Goal: Information Seeking & Learning: Learn about a topic

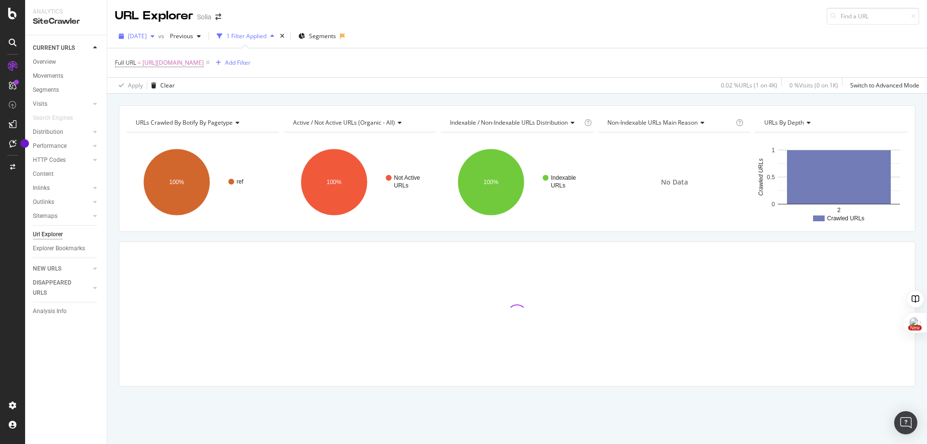
click at [155, 37] on icon "button" at bounding box center [153, 36] width 4 height 6
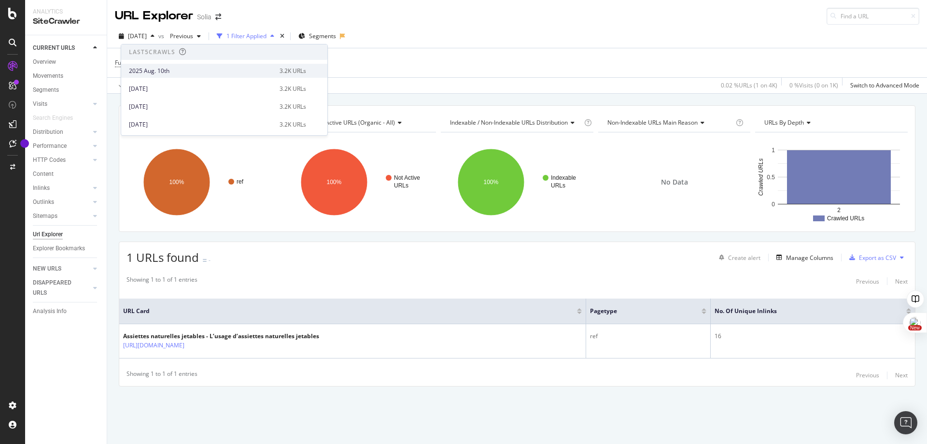
click at [172, 76] on div "2025 Aug. 10th 3.2K URLs" at bounding box center [224, 71] width 206 height 14
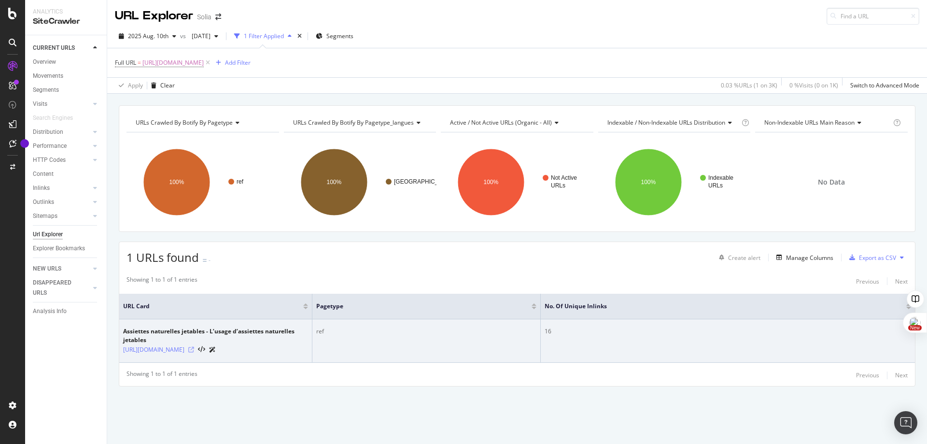
click at [194, 350] on icon at bounding box center [191, 350] width 6 height 6
click at [185, 350] on link "https://www.solia.fr/ref/assiettes-naturelles-jetables.html" at bounding box center [153, 350] width 61 height 10
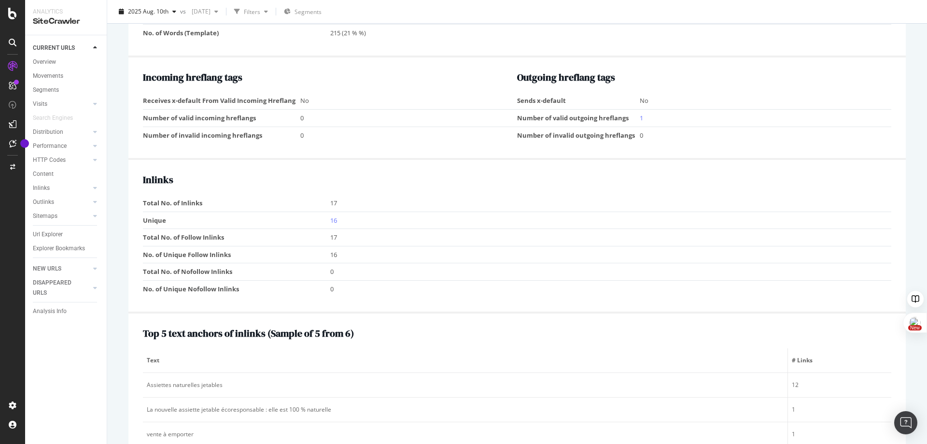
scroll to position [844, 0]
click at [330, 222] on link "16" at bounding box center [333, 219] width 7 height 9
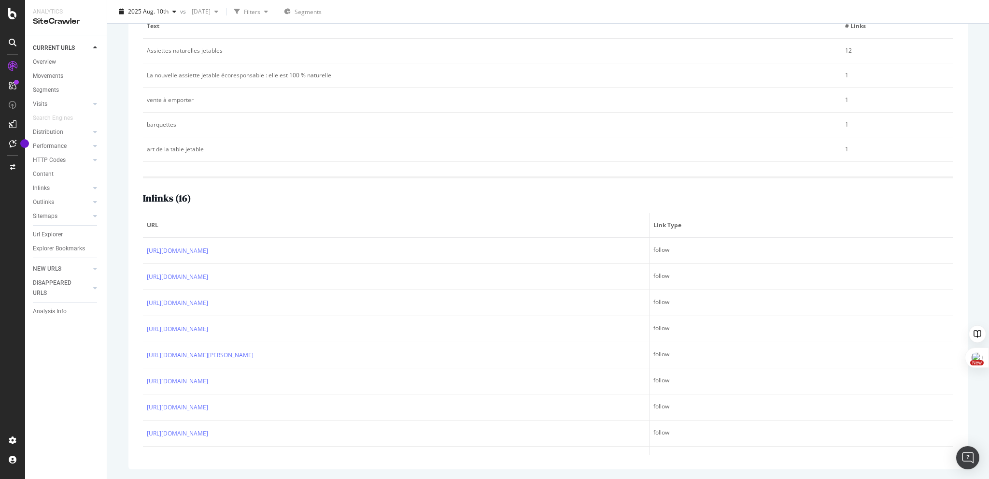
scroll to position [226, 0]
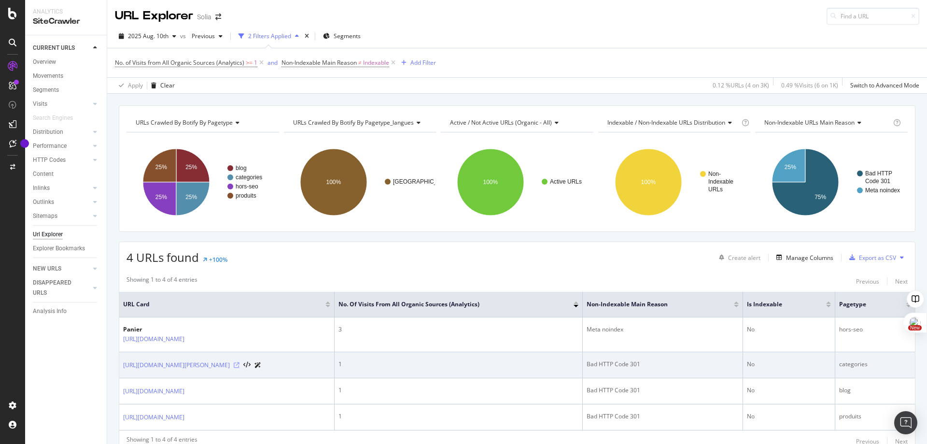
click at [240, 367] on icon at bounding box center [237, 365] width 6 height 6
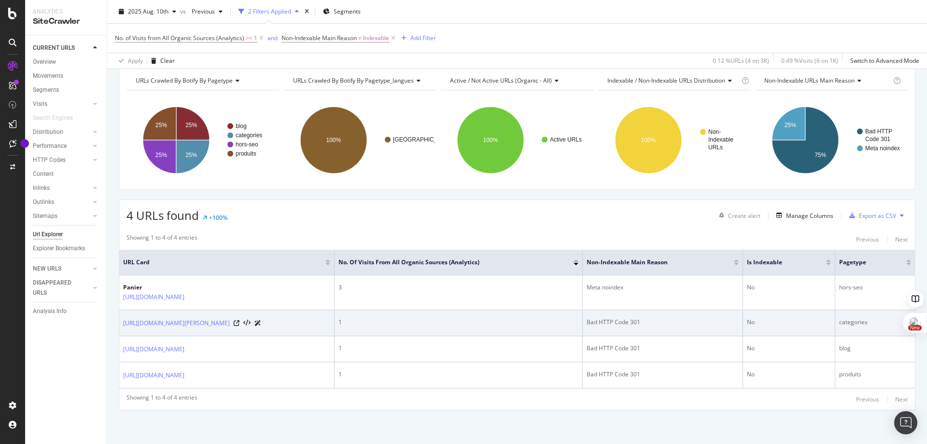
scroll to position [51, 0]
click at [230, 318] on link "https://www.solia.fr/77-emballages-alimentaires-en-pulpe-de-canne-a-sucre" at bounding box center [176, 323] width 107 height 10
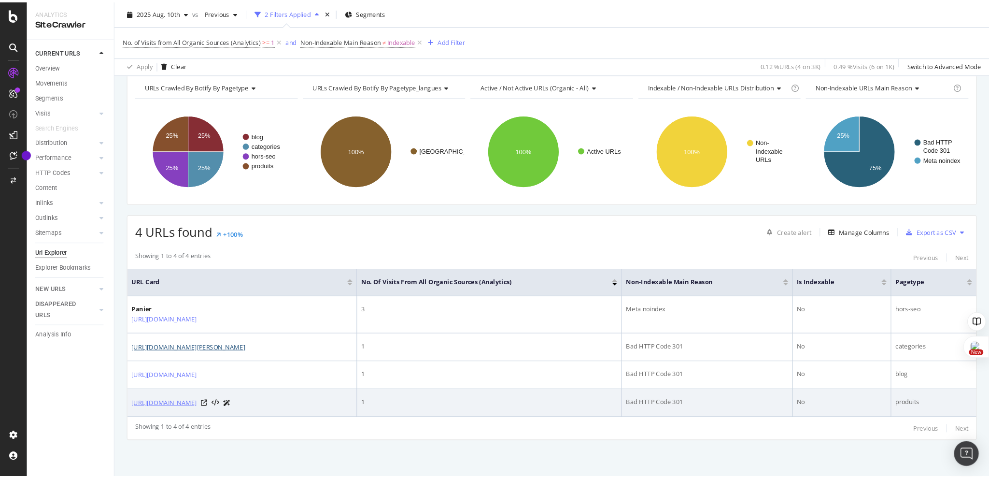
scroll to position [50, 0]
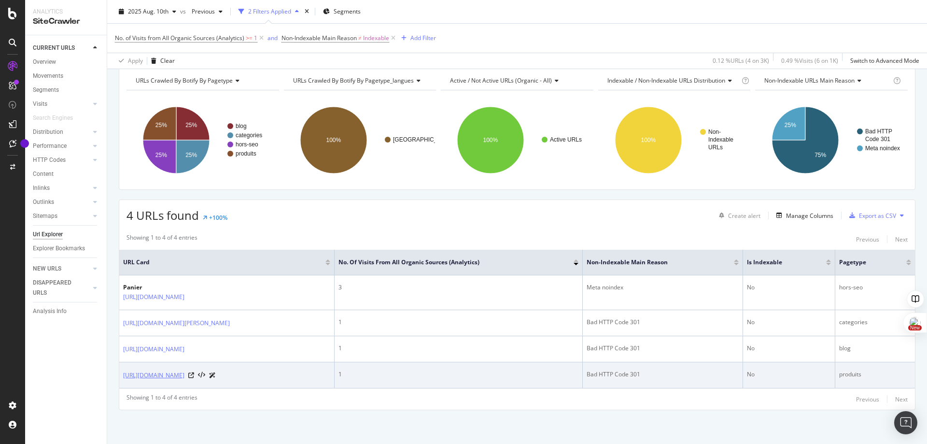
click at [185, 370] on link "https://www.solia.fr/plateaux-pour-traiteurs/2787-plateau-ovale-areca-340x230-m…" at bounding box center [153, 375] width 61 height 10
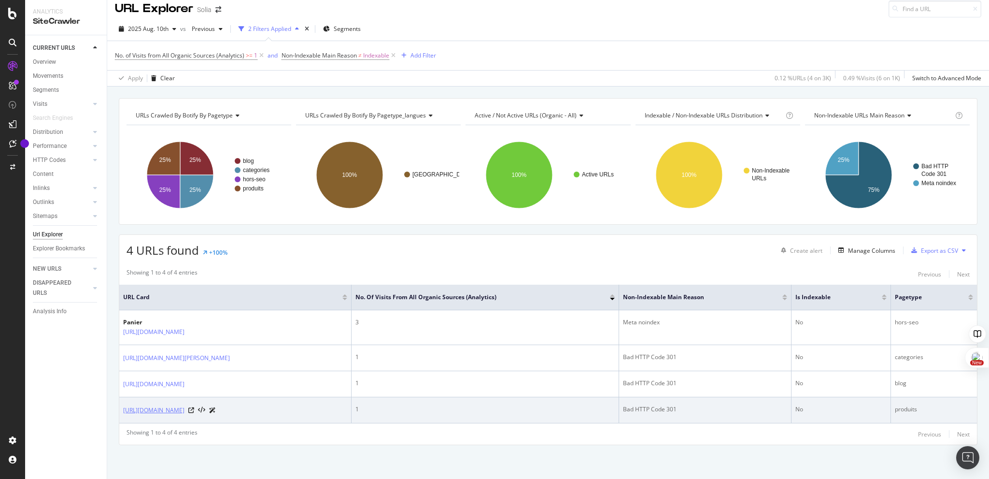
scroll to position [15, 0]
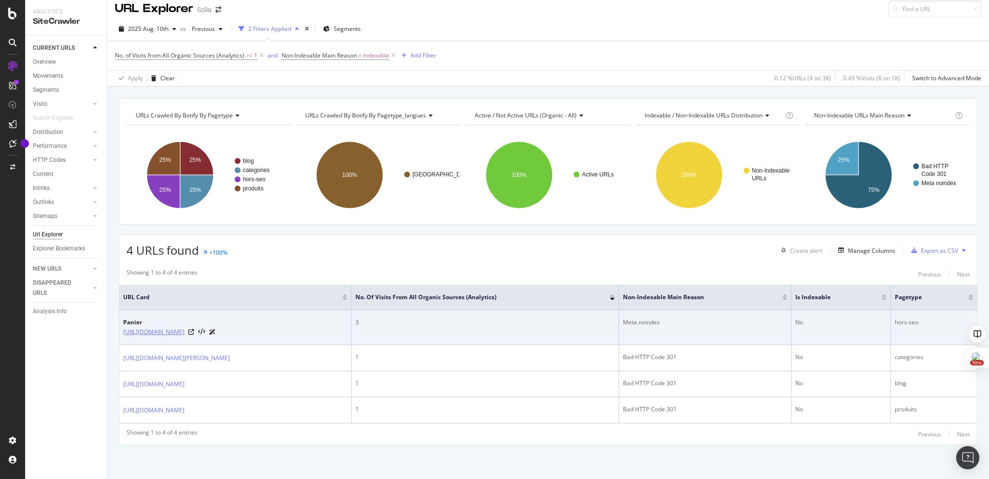
click at [185, 327] on link "https://www.solia.fr/panier?action=show" at bounding box center [153, 332] width 61 height 10
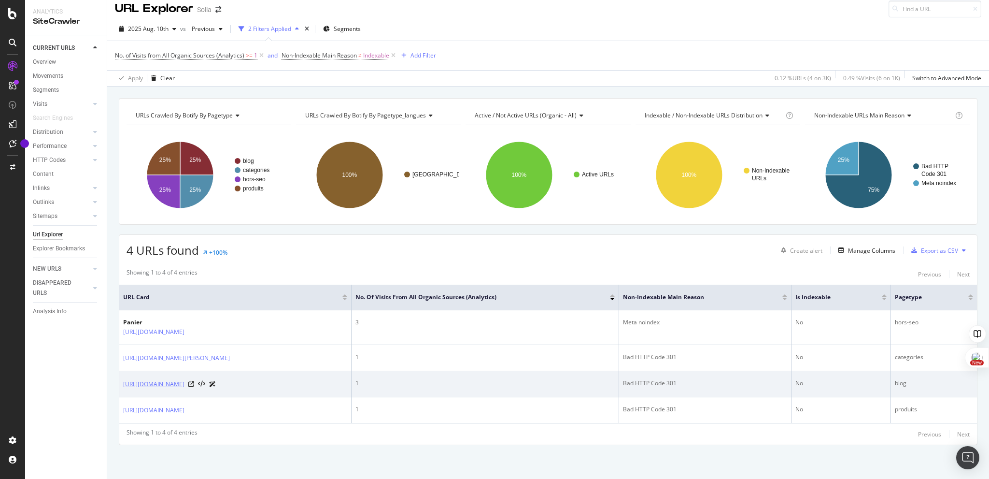
click at [185, 379] on link "https://www.solia.fr/fr/blog/category/quaderni-delle-tendenze.html" at bounding box center [153, 384] width 61 height 10
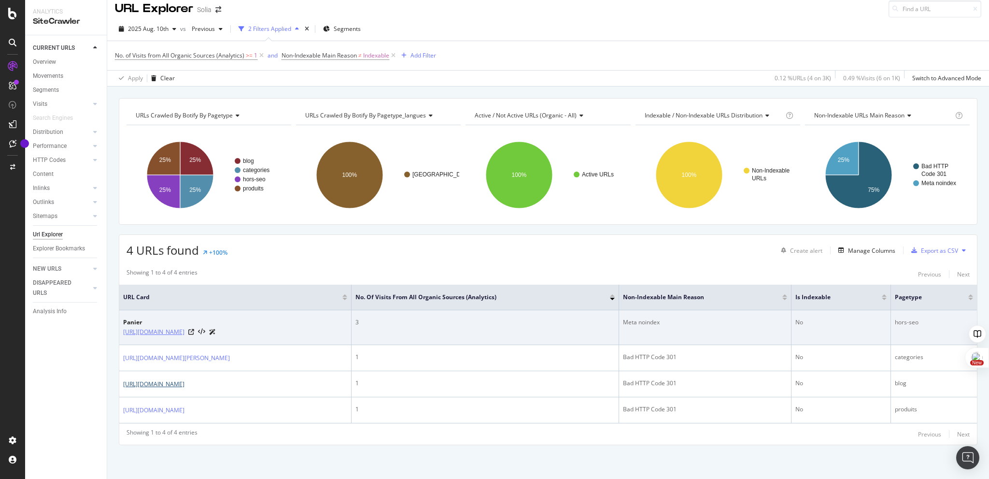
scroll to position [14, 0]
click at [184, 328] on link "[URL][DOMAIN_NAME]" at bounding box center [153, 332] width 61 height 10
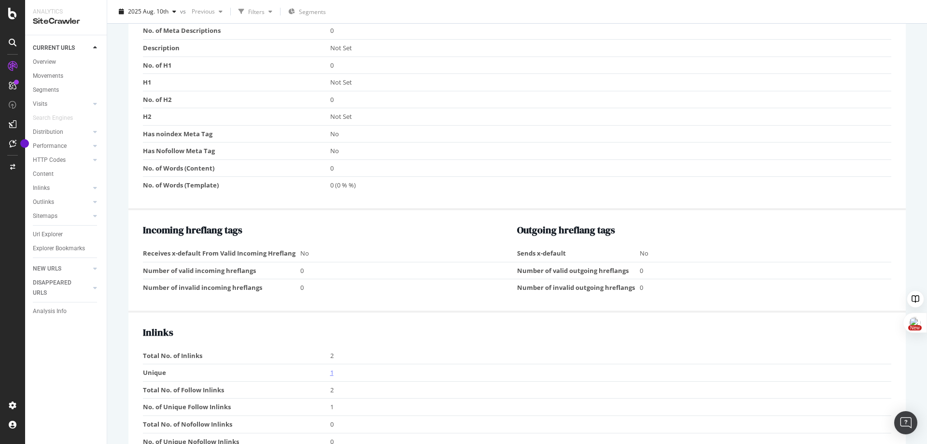
scroll to position [661, 0]
click at [330, 372] on link "1" at bounding box center [331, 372] width 3 height 9
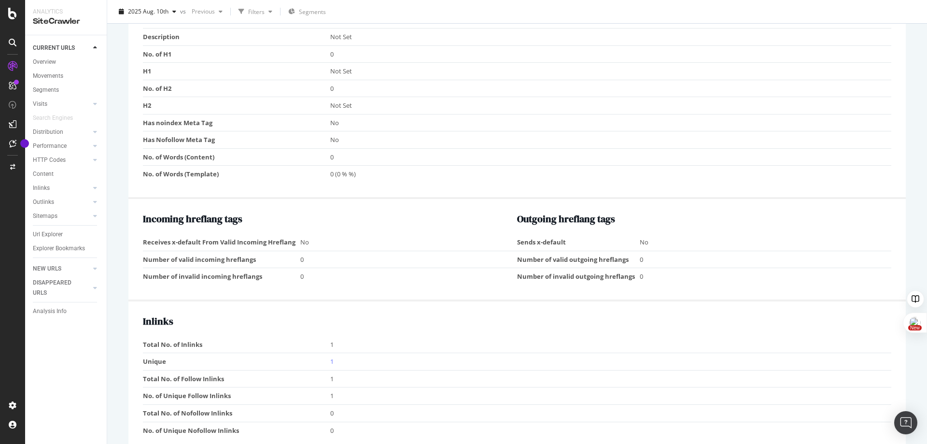
scroll to position [672, 0]
click at [330, 359] on link "1" at bounding box center [331, 360] width 3 height 9
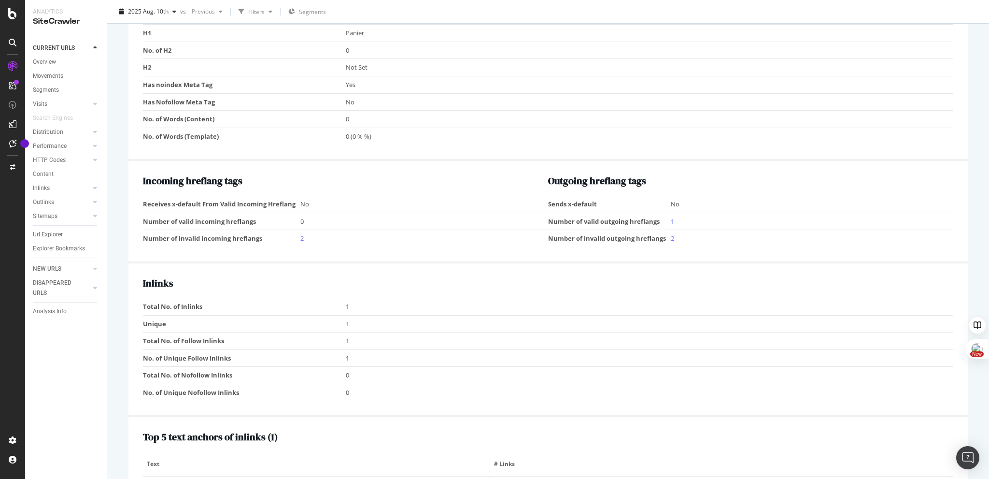
scroll to position [751, 0]
click at [346, 319] on link "1" at bounding box center [347, 323] width 3 height 9
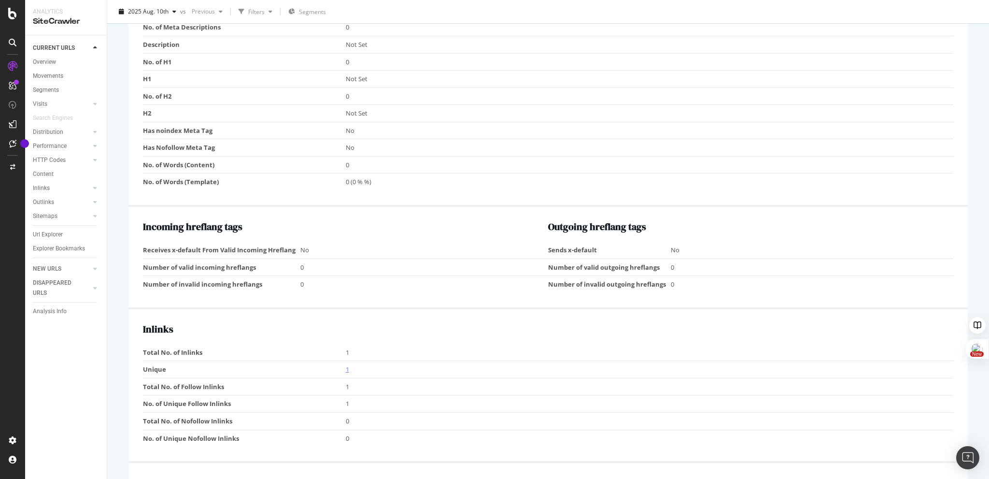
scroll to position [664, 0]
click at [346, 366] on link "1" at bounding box center [347, 368] width 3 height 9
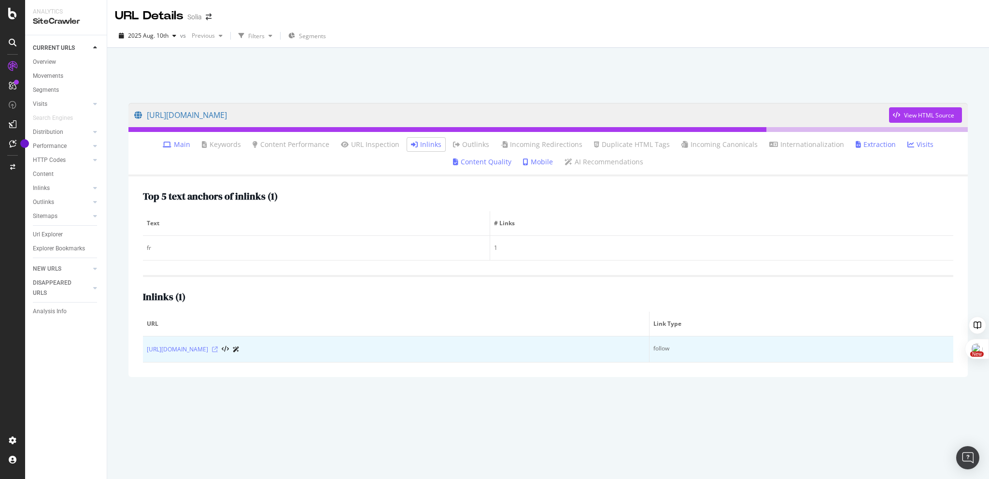
click at [218, 350] on icon at bounding box center [215, 349] width 6 height 6
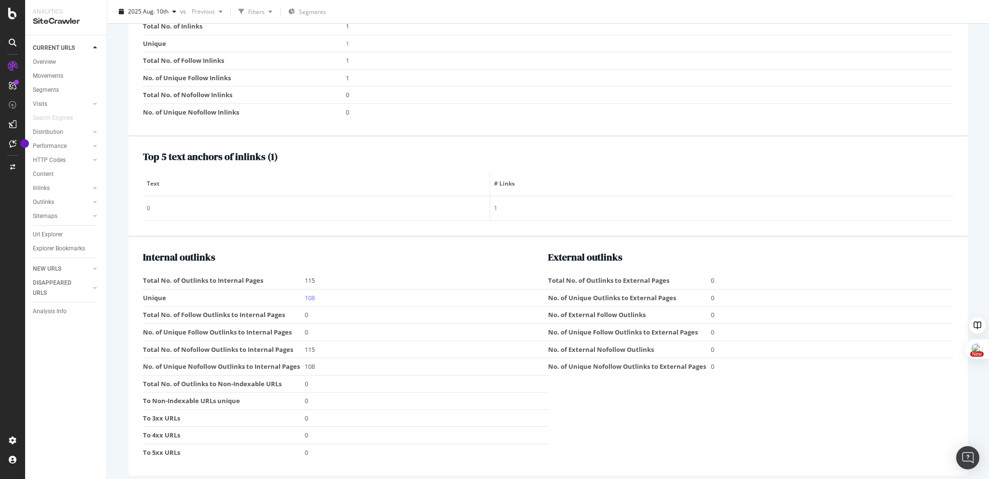
scroll to position [1032, 0]
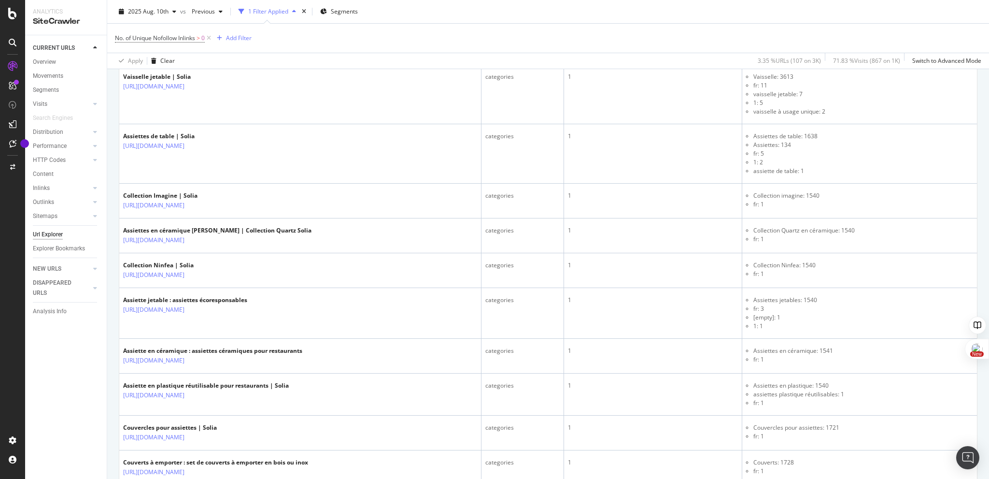
scroll to position [1998, 0]
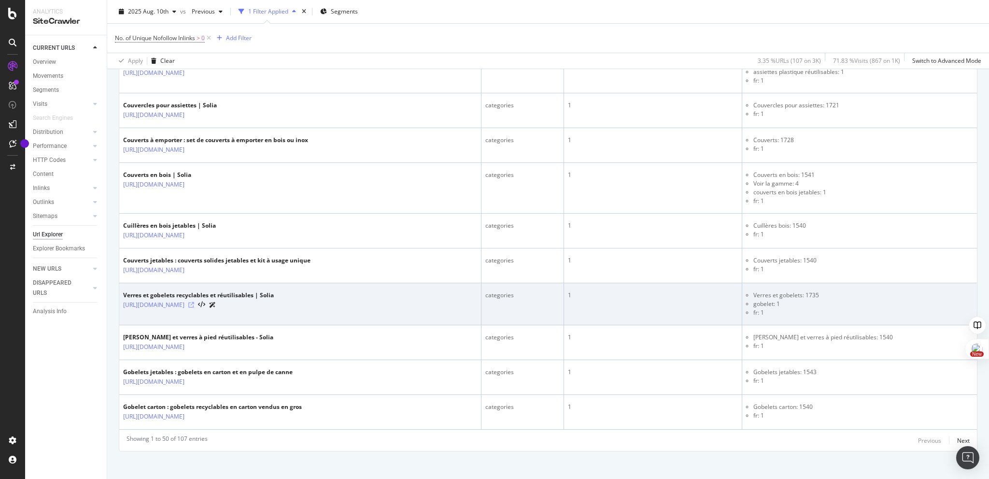
click at [194, 302] on icon at bounding box center [191, 305] width 6 height 6
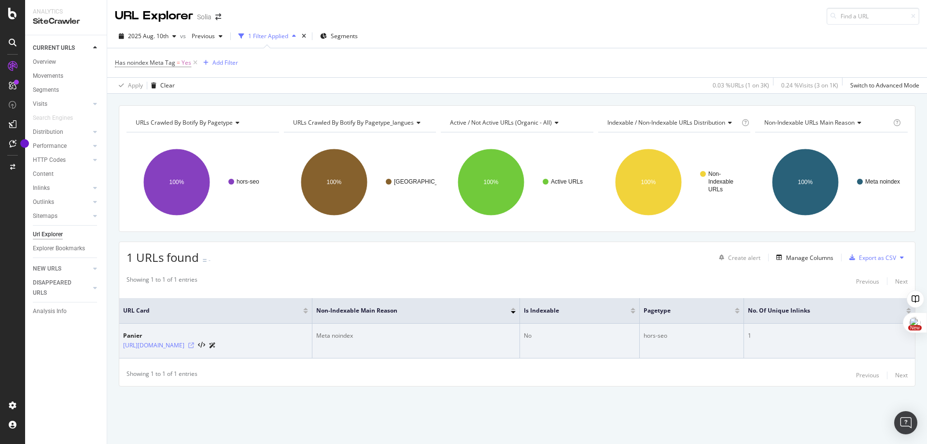
click at [194, 346] on icon at bounding box center [191, 345] width 6 height 6
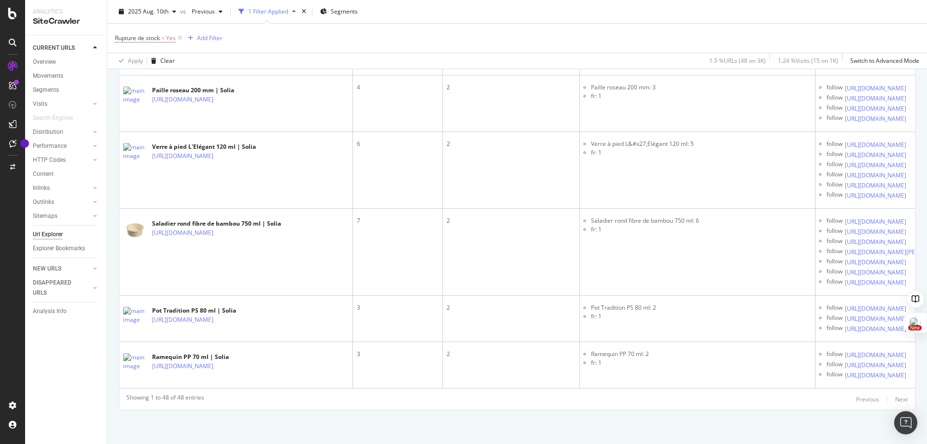
scroll to position [5353, 0]
